Goal: Find specific page/section: Find specific page/section

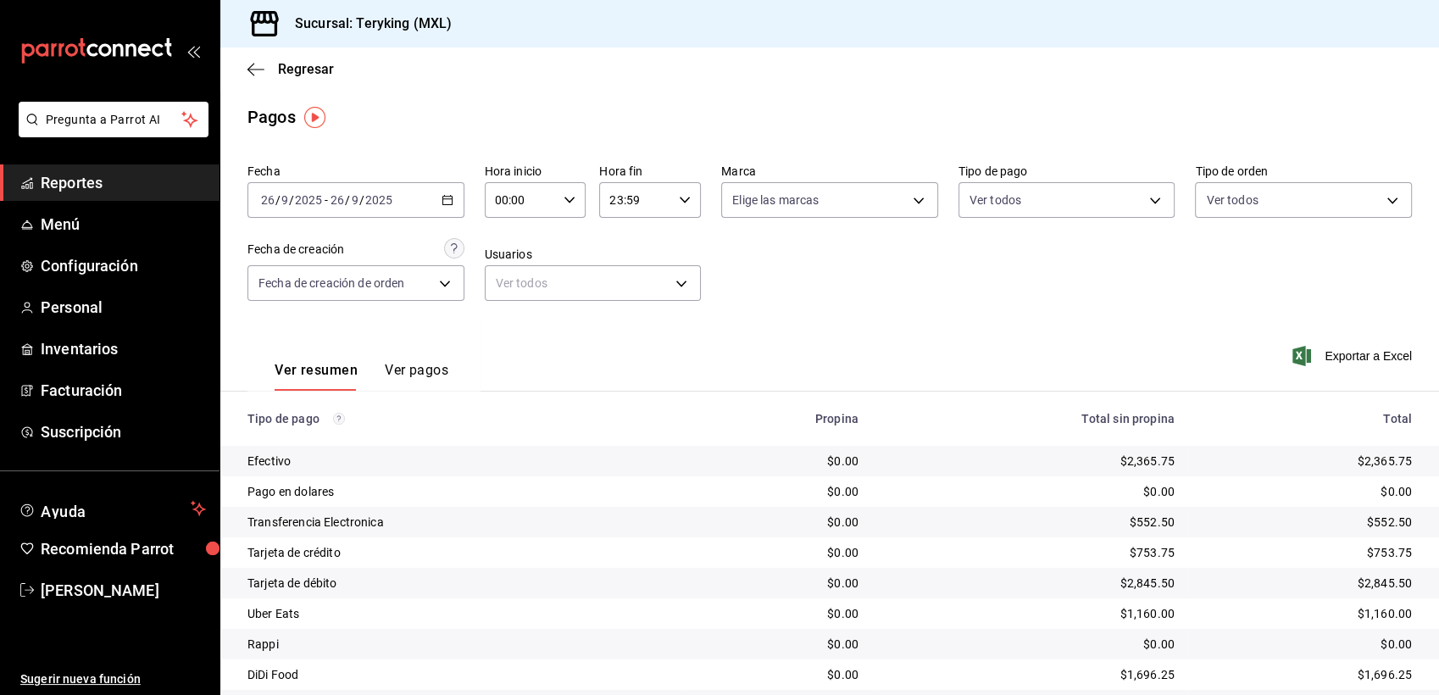
click at [76, 193] on span "Reportes" at bounding box center [123, 182] width 165 height 23
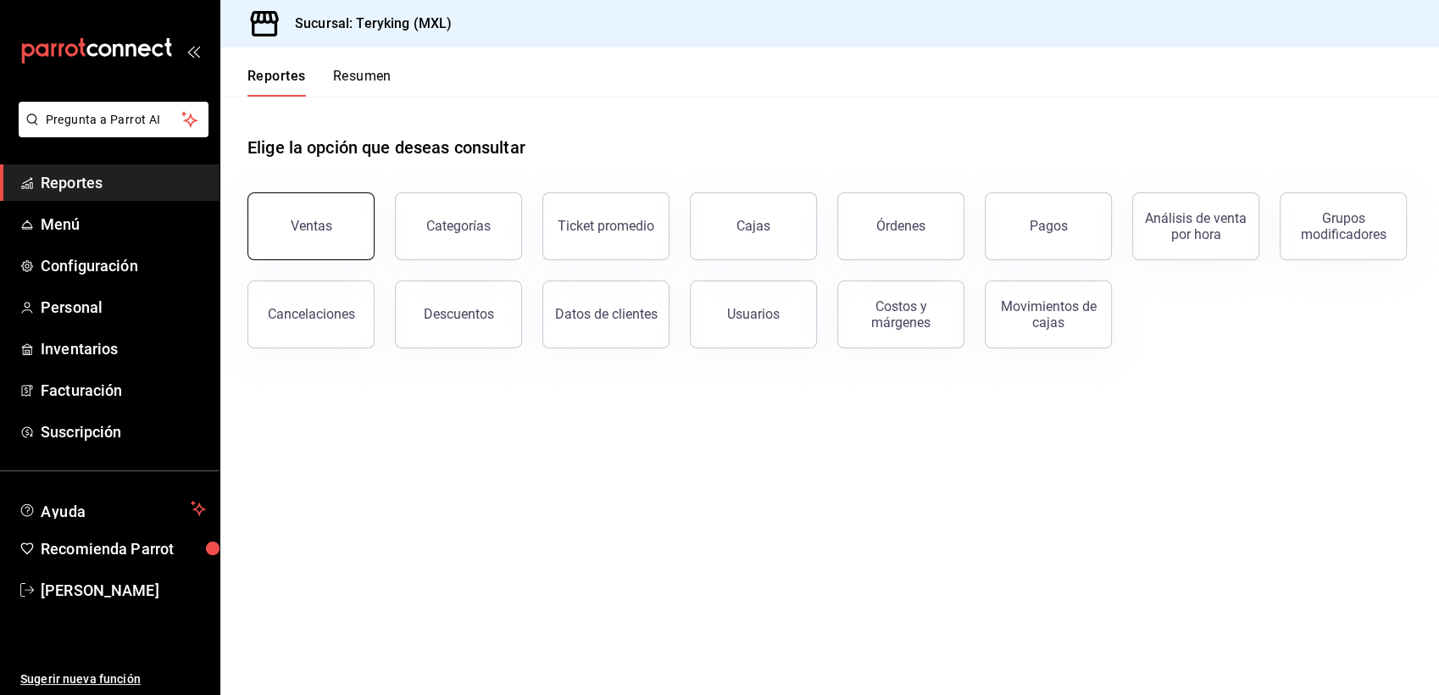
click at [302, 234] on button "Ventas" at bounding box center [310, 226] width 127 height 68
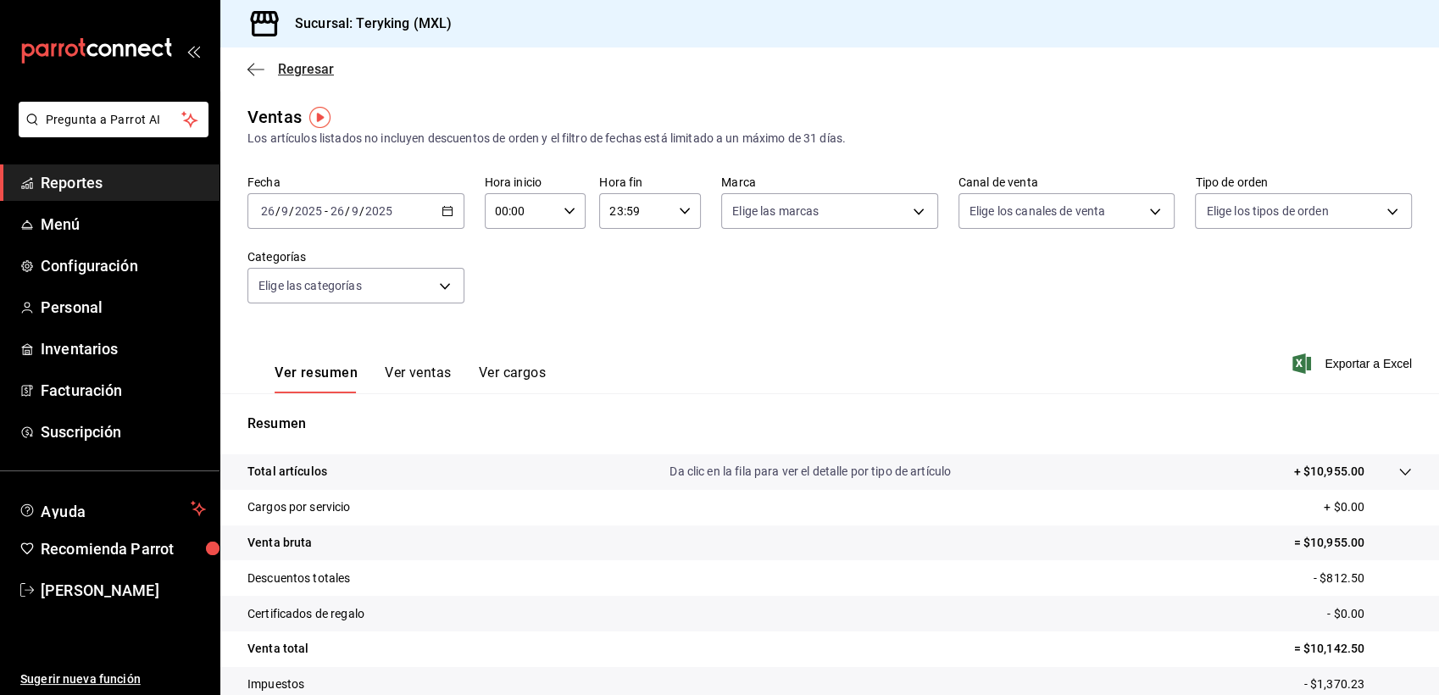
click at [309, 64] on span "Regresar" at bounding box center [306, 69] width 56 height 16
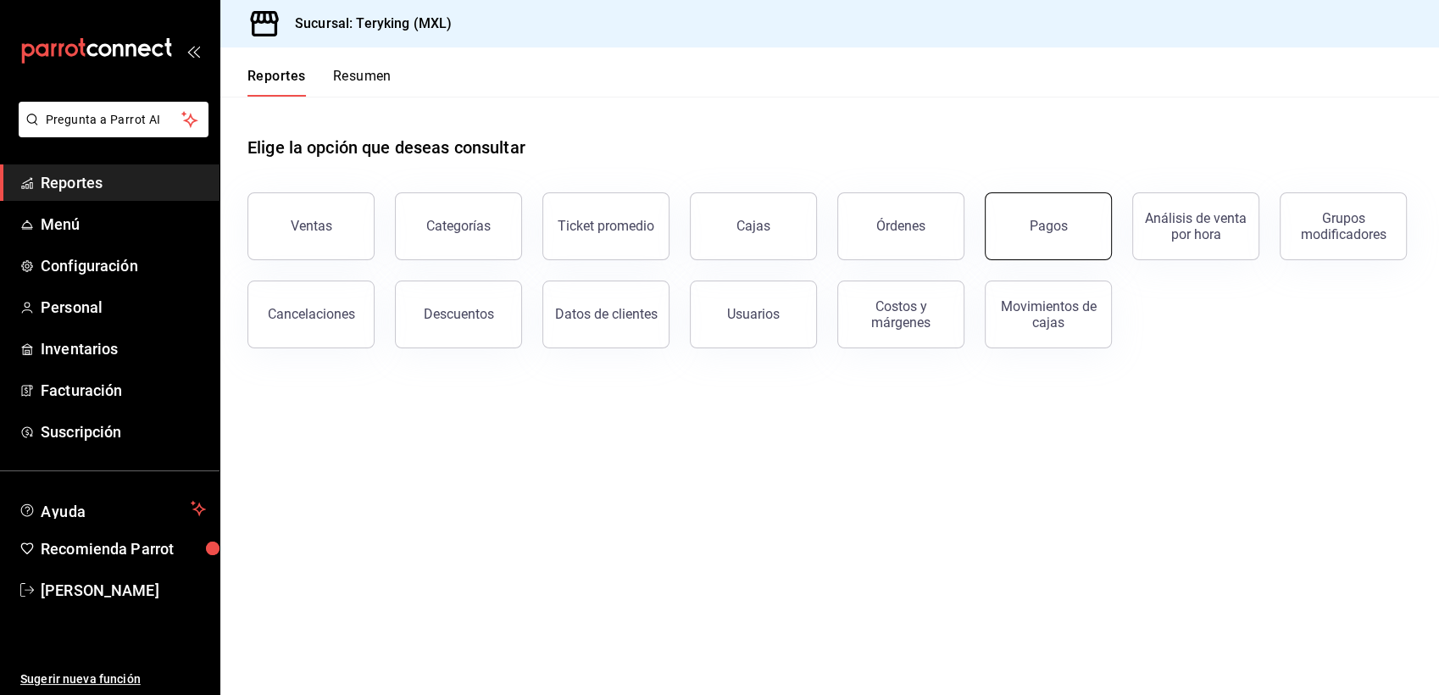
click at [1048, 200] on button "Pagos" at bounding box center [1047, 226] width 127 height 68
